Goal: Information Seeking & Learning: Check status

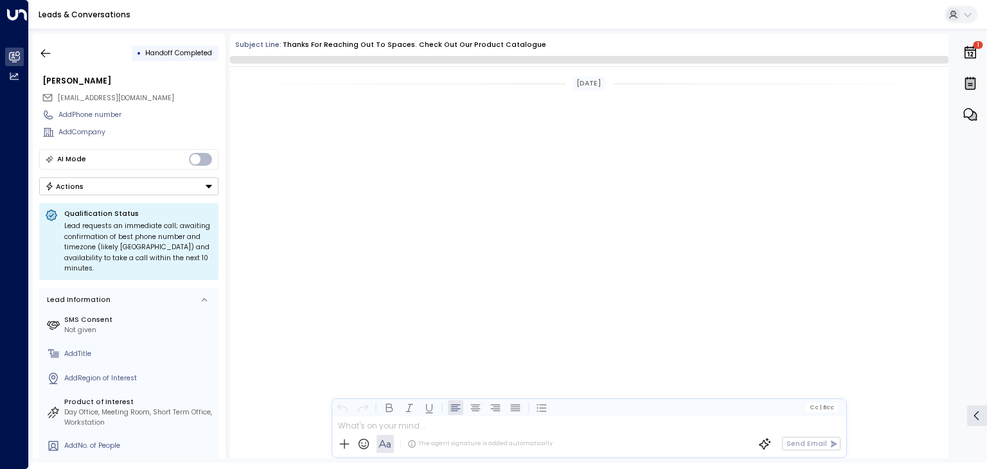
scroll to position [590, 0]
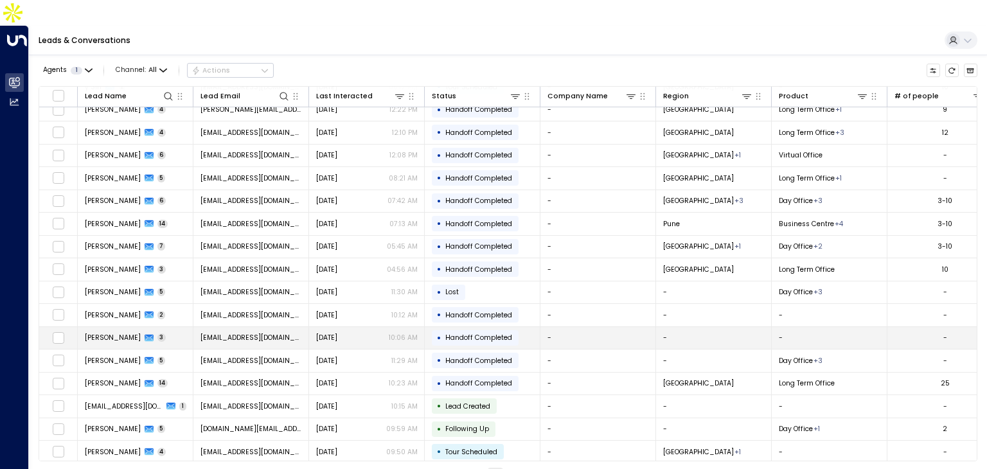
scroll to position [102, 0]
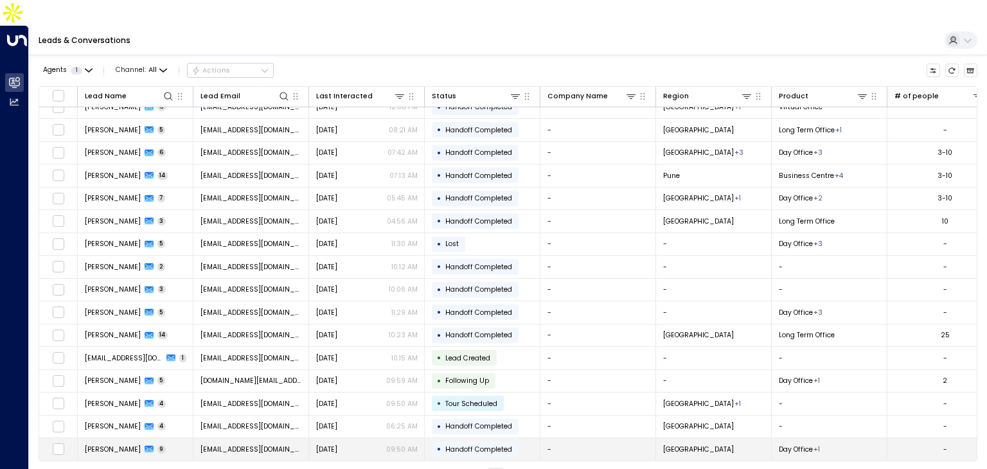
click at [138, 445] on span "[PERSON_NAME]" at bounding box center [113, 450] width 56 height 10
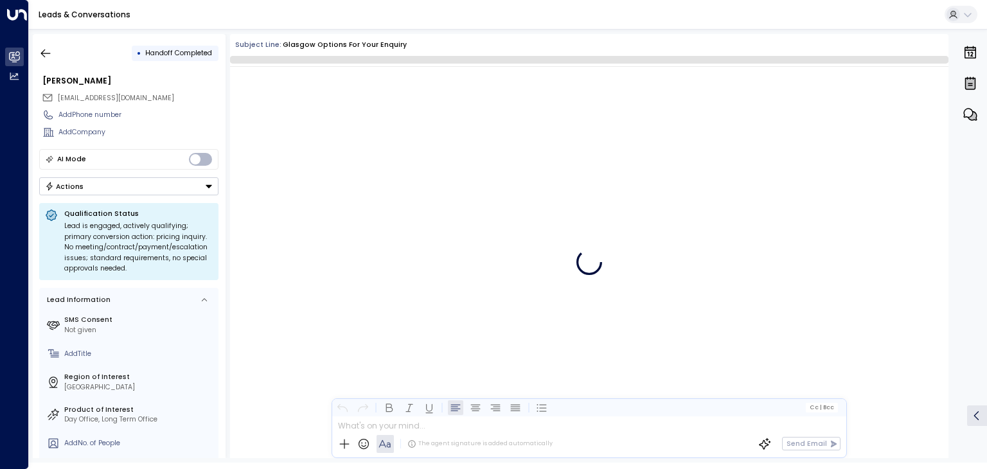
scroll to position [1935, 0]
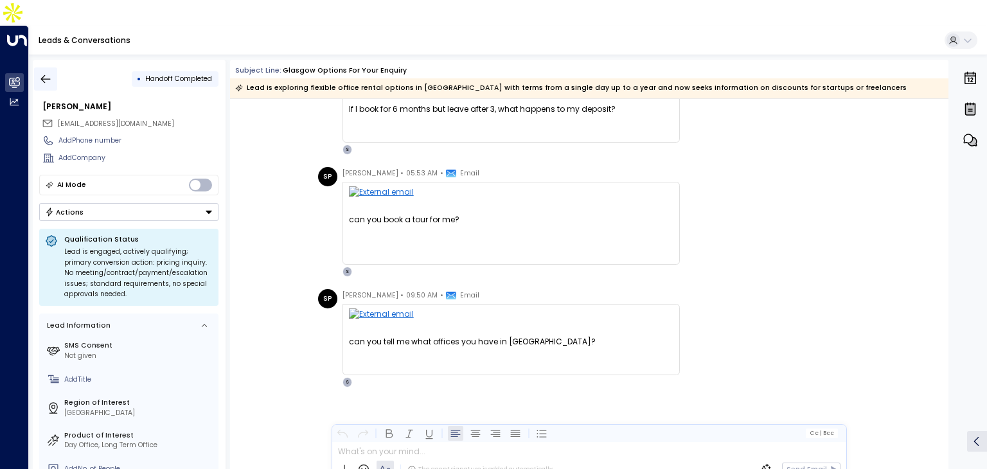
click at [49, 73] on icon "button" at bounding box center [45, 79] width 13 height 13
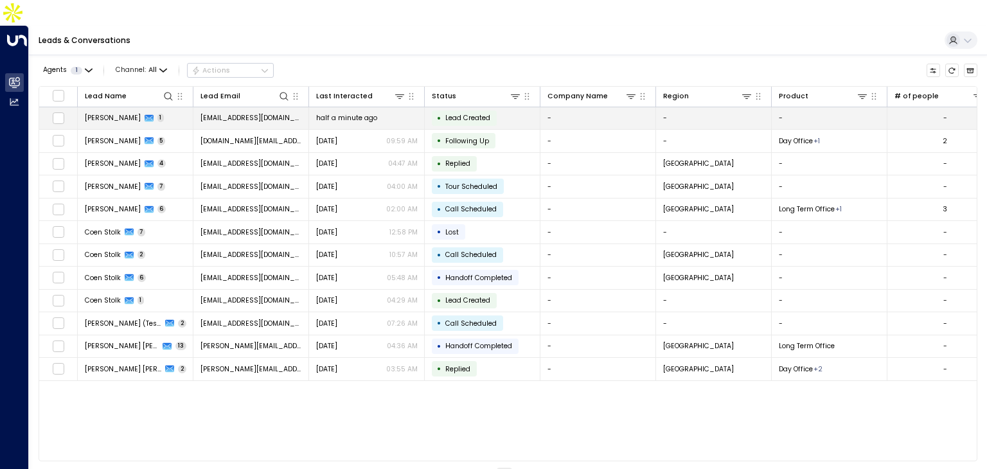
click at [324, 113] on span "half a minute ago" at bounding box center [346, 118] width 61 height 10
click at [400, 113] on div "half a minute ago" at bounding box center [367, 118] width 102 height 10
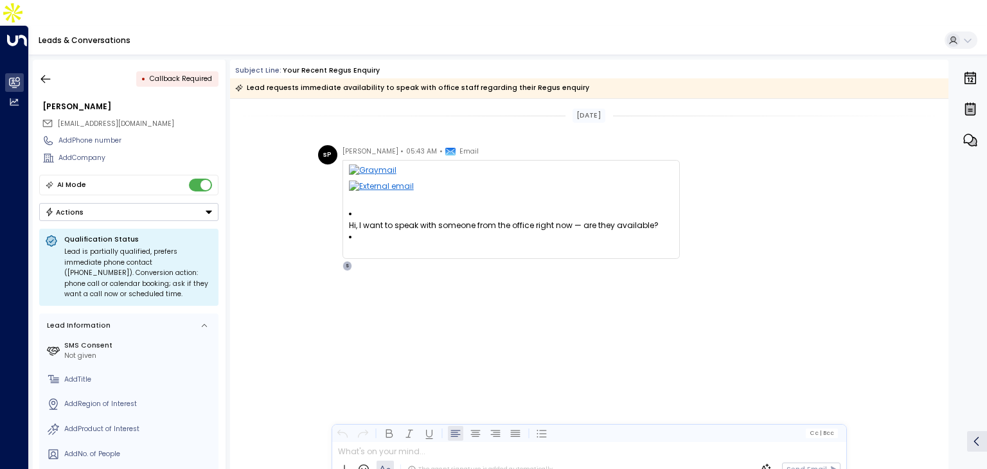
scroll to position [121, 0]
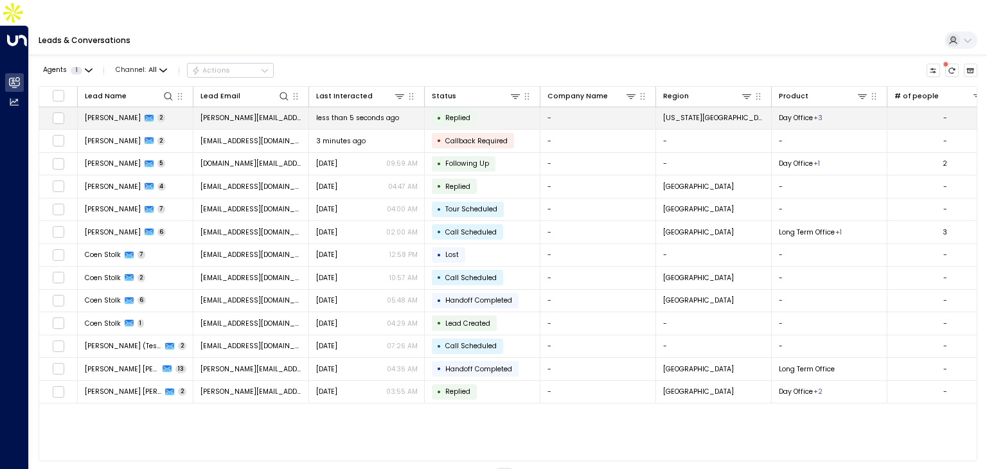
click at [302, 107] on td "[PERSON_NAME][EMAIL_ADDRESS][DOMAIN_NAME]" at bounding box center [251, 118] width 116 height 22
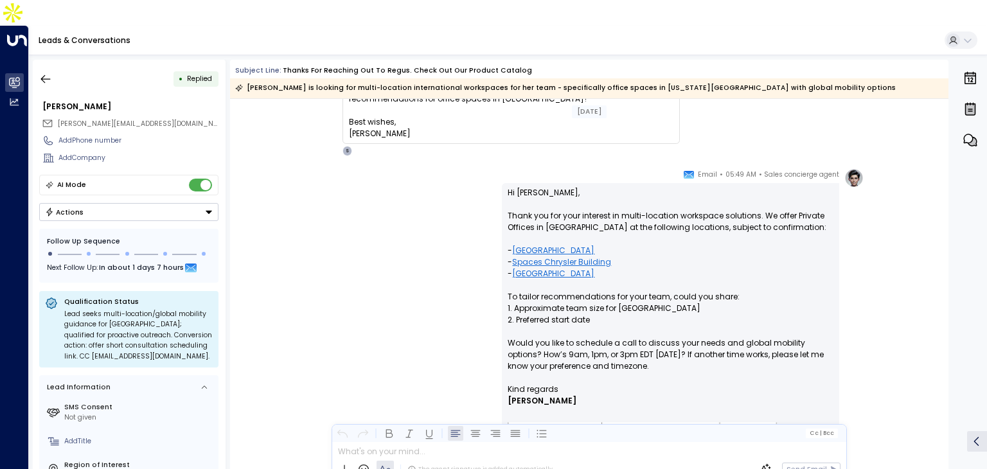
scroll to position [134, 0]
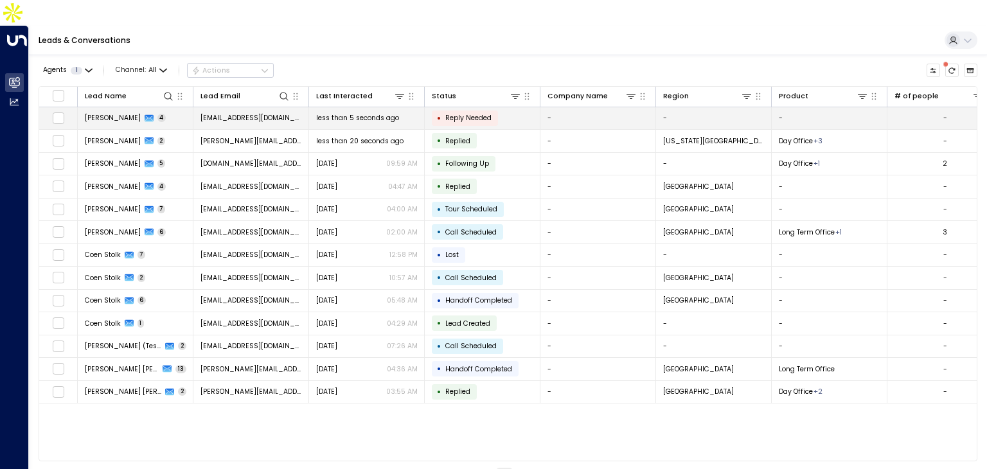
click at [371, 113] on span "less than 5 seconds ago" at bounding box center [357, 118] width 83 height 10
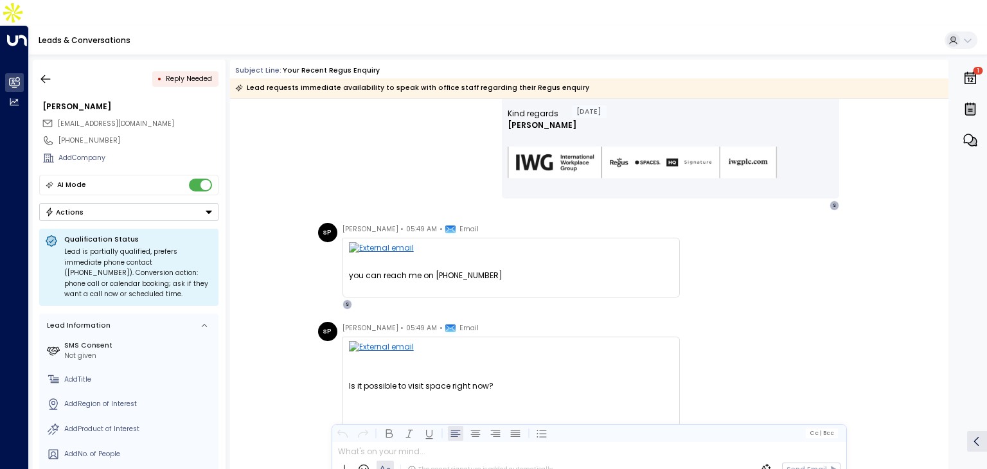
scroll to position [353, 0]
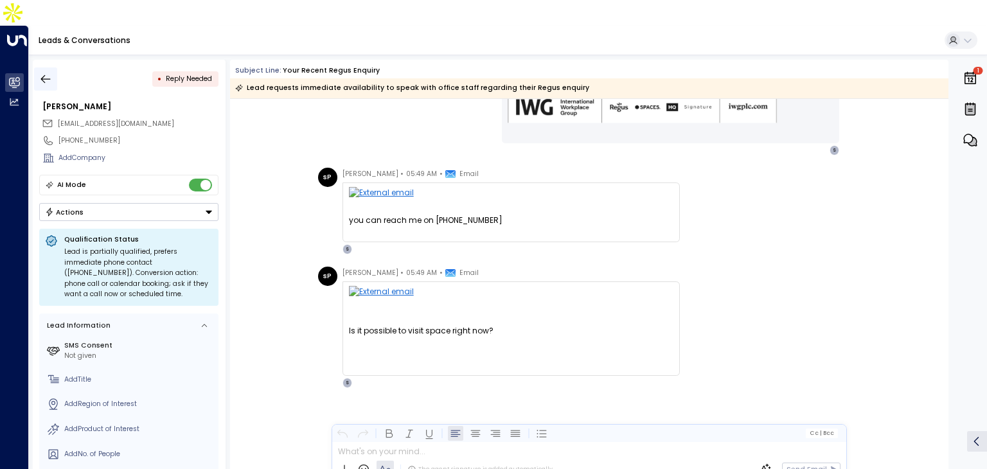
click at [44, 73] on icon "button" at bounding box center [45, 79] width 13 height 13
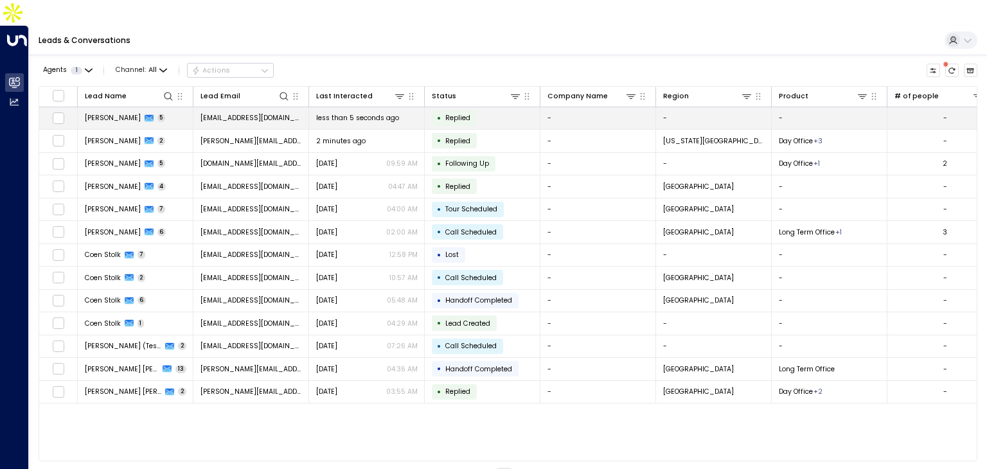
click at [333, 107] on td "less than 5 seconds ago" at bounding box center [367, 118] width 116 height 22
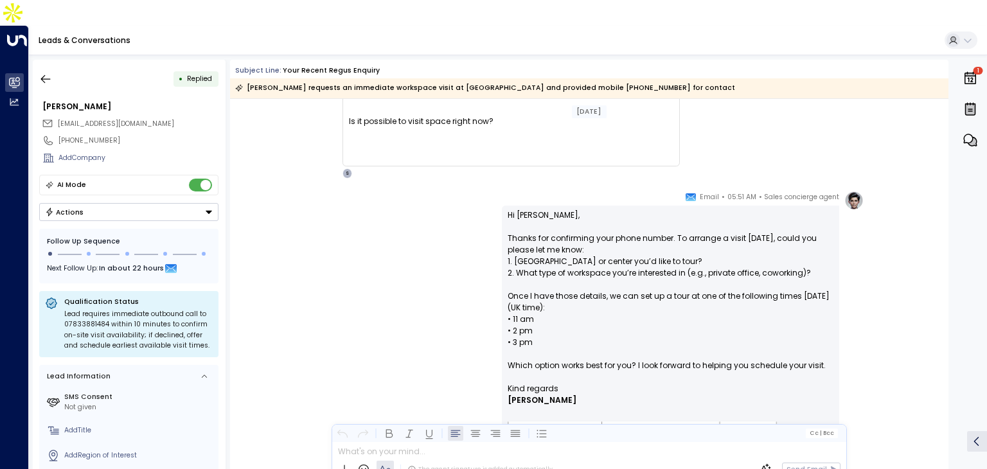
scroll to position [568, 0]
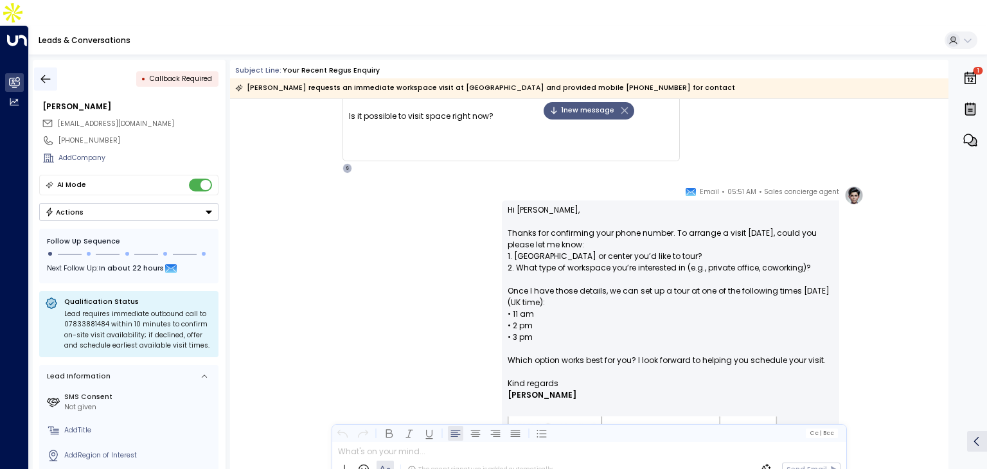
click at [43, 73] on icon "button" at bounding box center [45, 79] width 13 height 13
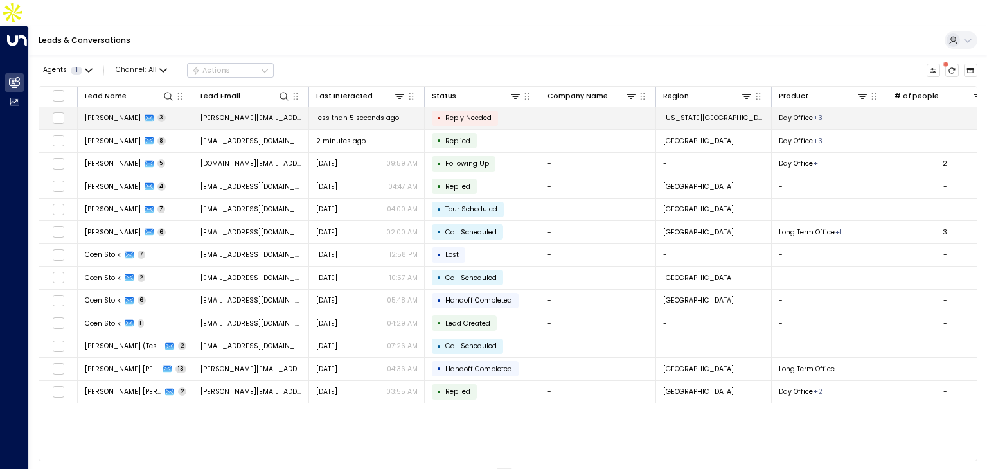
click at [191, 107] on td "Jenny McDarmid 3" at bounding box center [136, 118] width 116 height 22
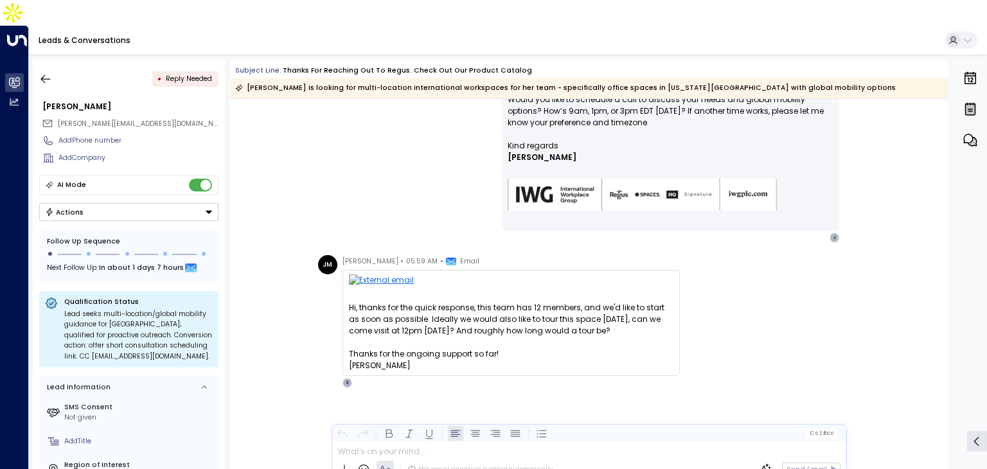
scroll to position [378, 0]
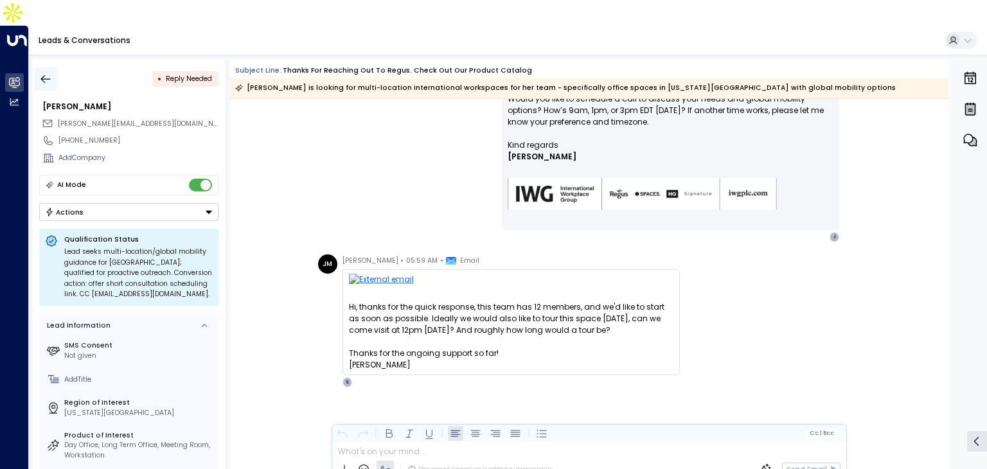
click at [44, 75] on icon "button" at bounding box center [46, 79] width 10 height 8
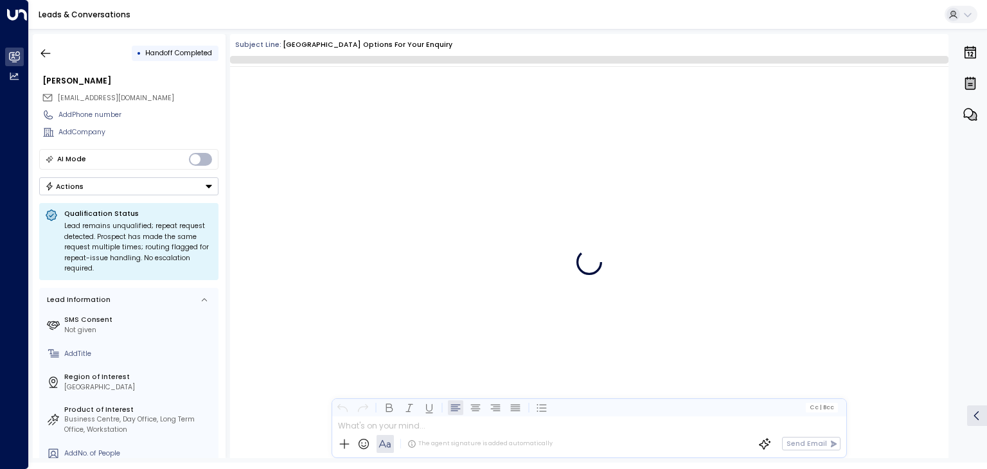
scroll to position [303, 0]
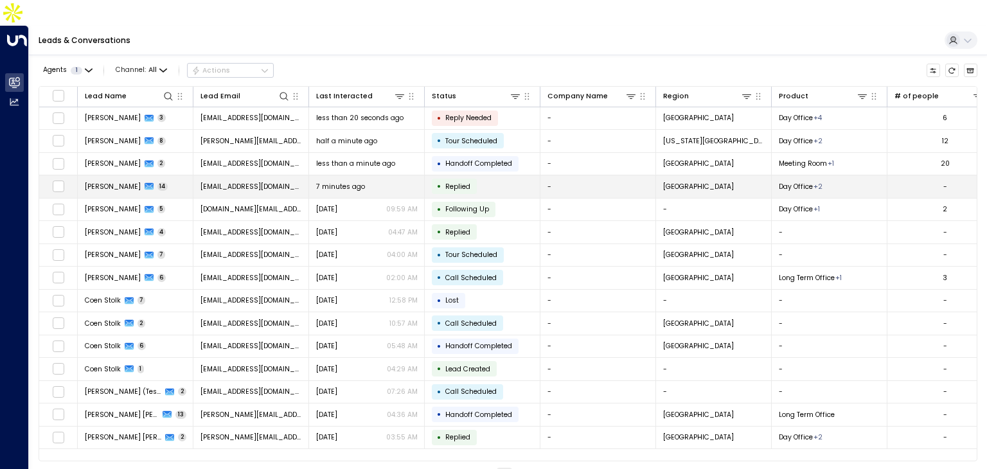
click at [162, 182] on span "14" at bounding box center [162, 186] width 11 height 8
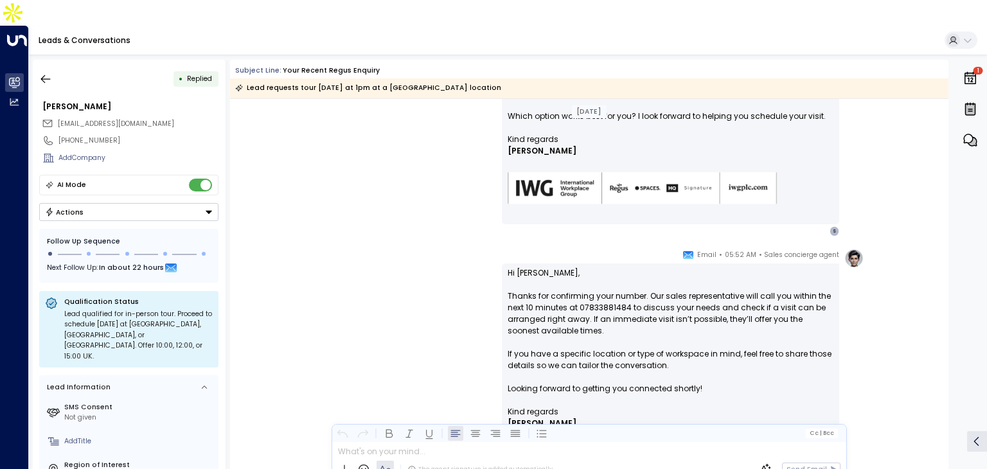
scroll to position [897, 0]
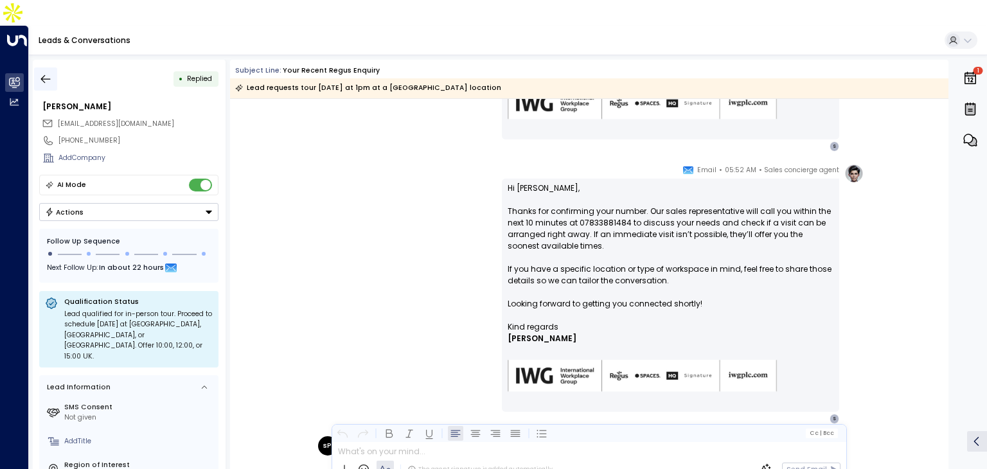
click at [46, 73] on icon "button" at bounding box center [45, 79] width 13 height 13
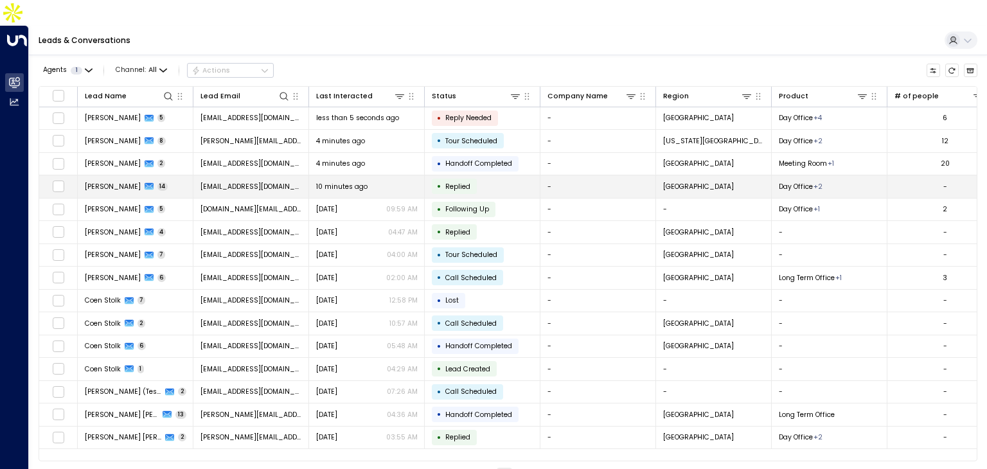
click at [317, 175] on td "10 minutes ago" at bounding box center [367, 186] width 116 height 22
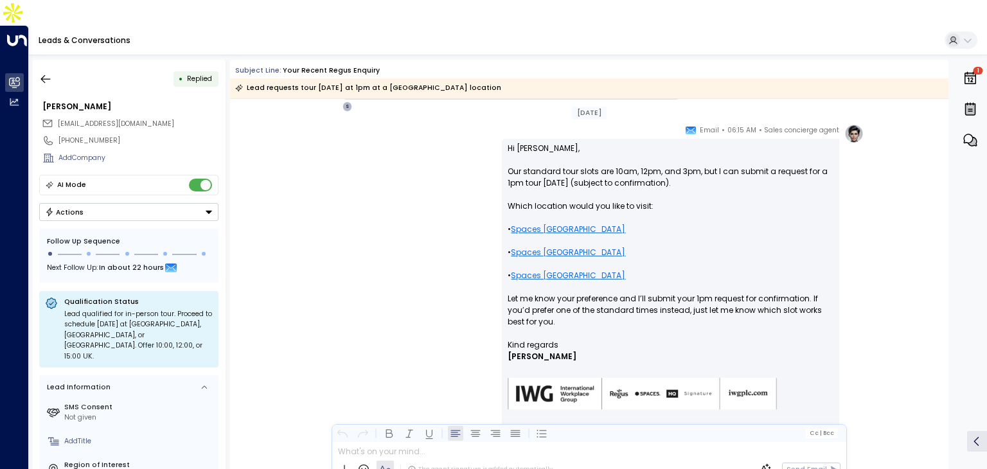
scroll to position [3440, 0]
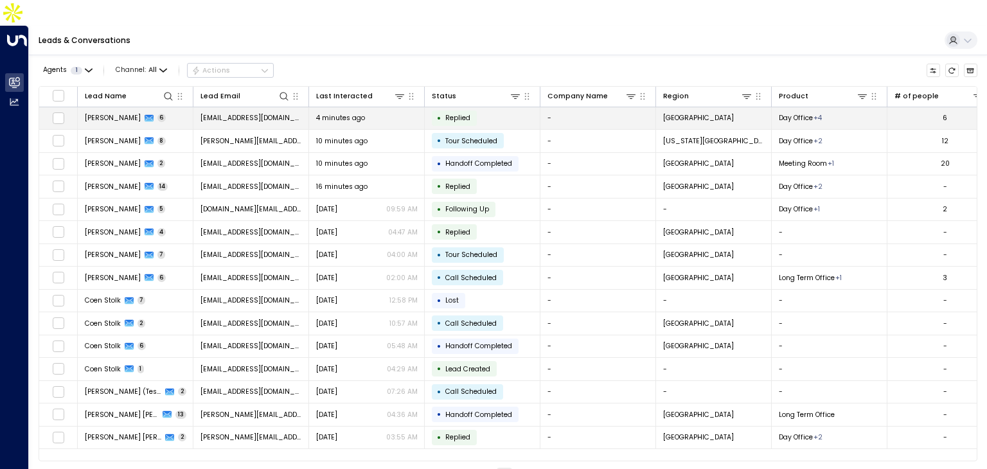
click at [311, 107] on td "4 minutes ago" at bounding box center [367, 118] width 116 height 22
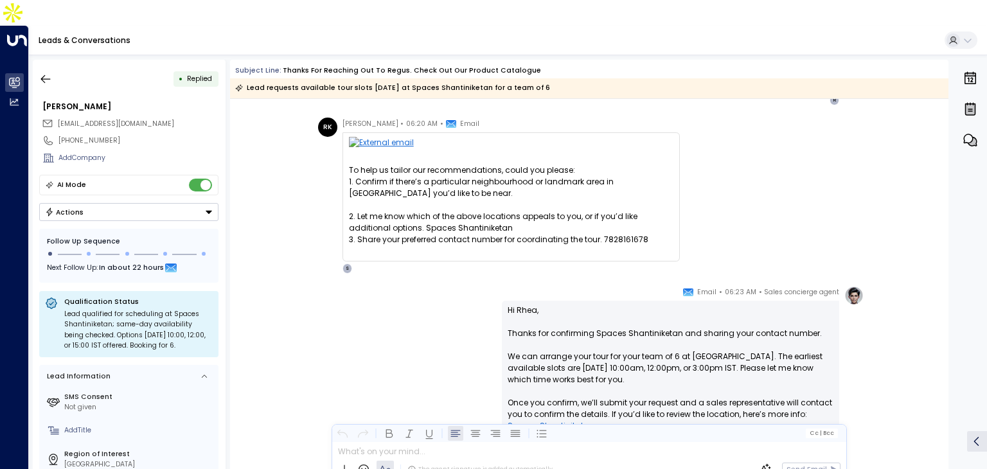
scroll to position [491, 0]
click at [37, 67] on button "button" at bounding box center [45, 78] width 23 height 23
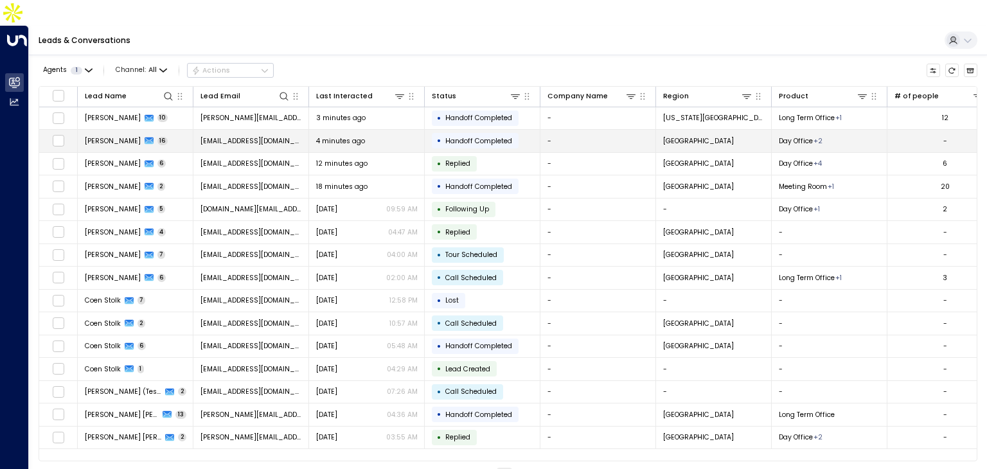
click at [407, 136] on div "4 minutes ago" at bounding box center [367, 141] width 102 height 10
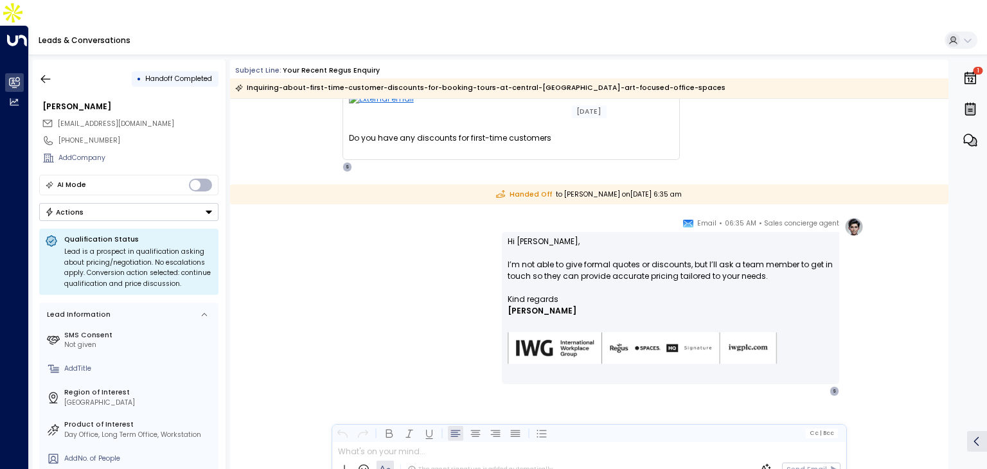
scroll to position [4225, 0]
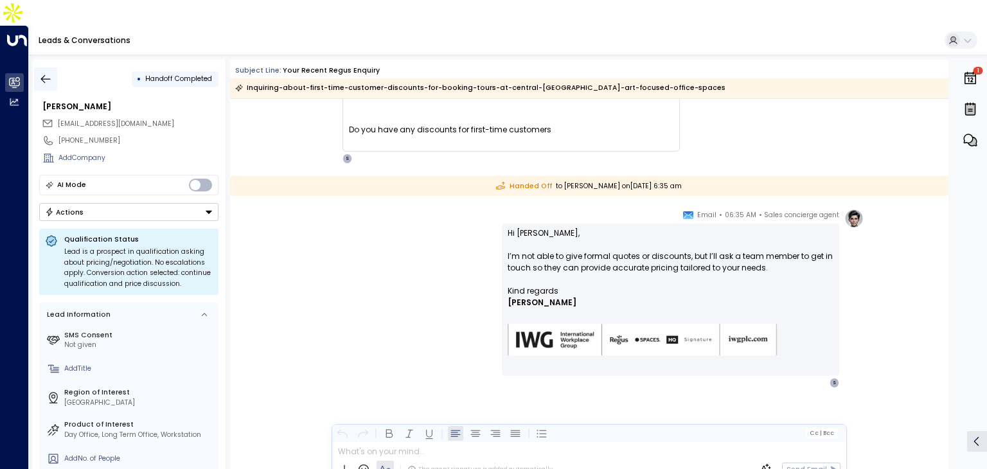
click at [49, 73] on icon "button" at bounding box center [45, 79] width 13 height 13
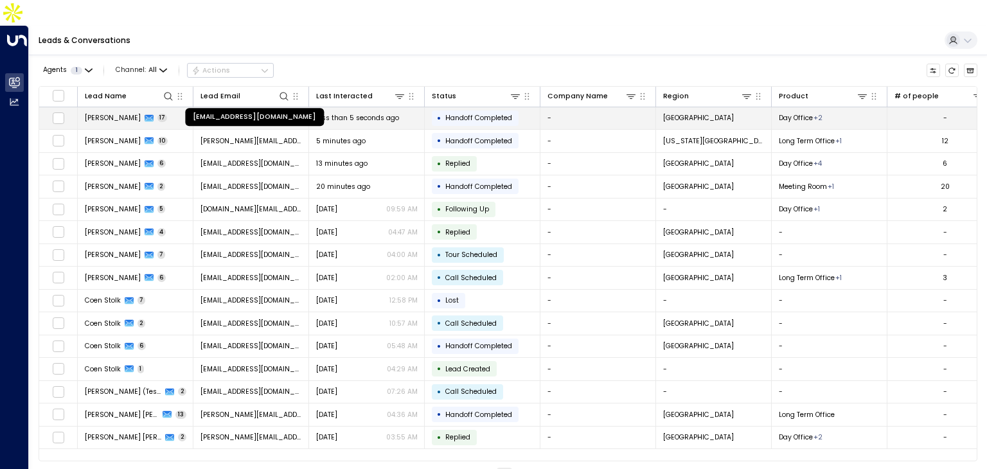
click at [256, 113] on span "[EMAIL_ADDRESS][DOMAIN_NAME]" at bounding box center [251, 118] width 102 height 10
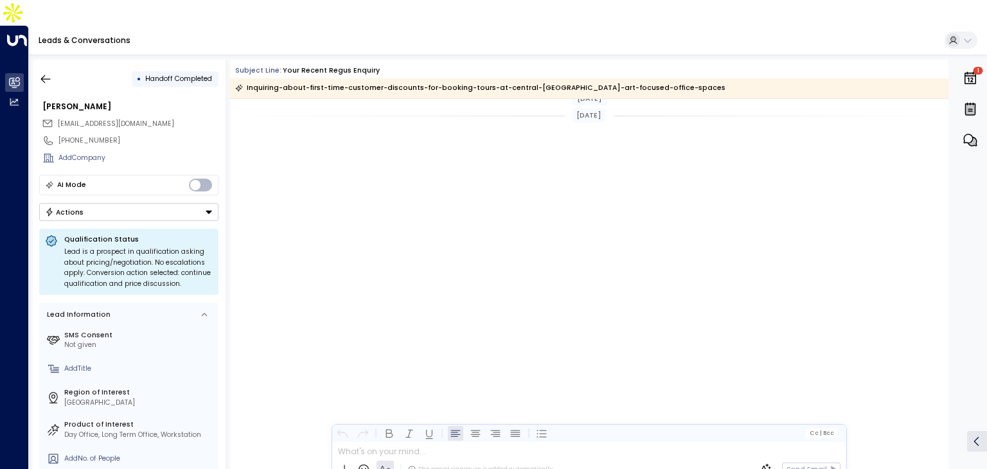
scroll to position [4579, 0]
